Goal: Information Seeking & Learning: Learn about a topic

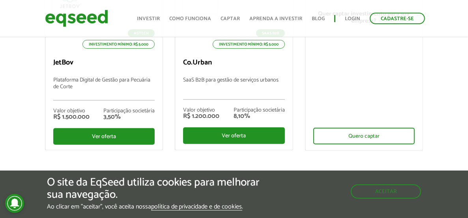
scroll to position [202, 0]
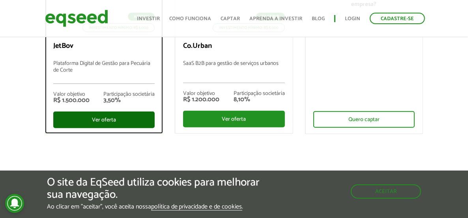
click at [129, 114] on div "Ver oferta" at bounding box center [104, 119] width 102 height 17
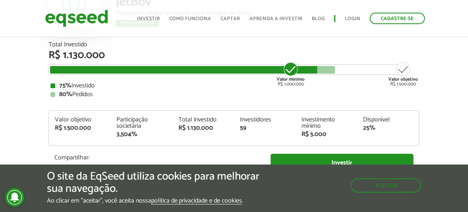
scroll to position [915, 0]
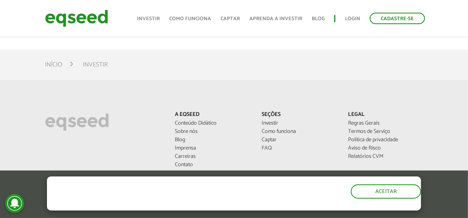
scroll to position [591, 0]
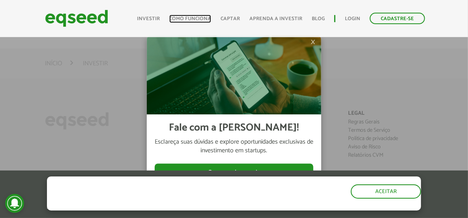
click at [189, 19] on link "Como funciona" at bounding box center [190, 18] width 42 height 5
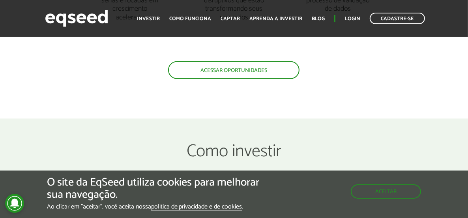
scroll to position [770, 0]
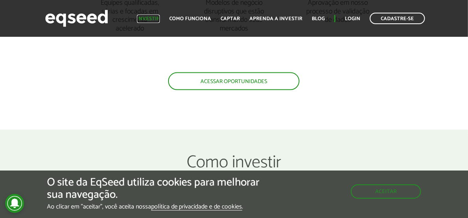
click at [156, 16] on link "Investir" at bounding box center [148, 18] width 23 height 5
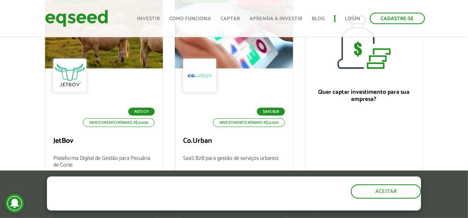
scroll to position [109, 0]
